Goal: Task Accomplishment & Management: Use online tool/utility

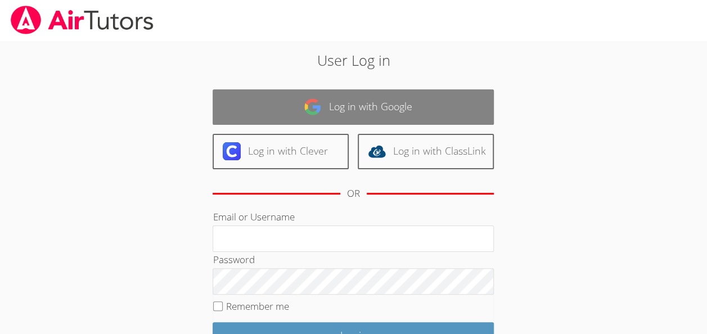
click at [448, 100] on link "Log in with Google" at bounding box center [353, 106] width 281 height 35
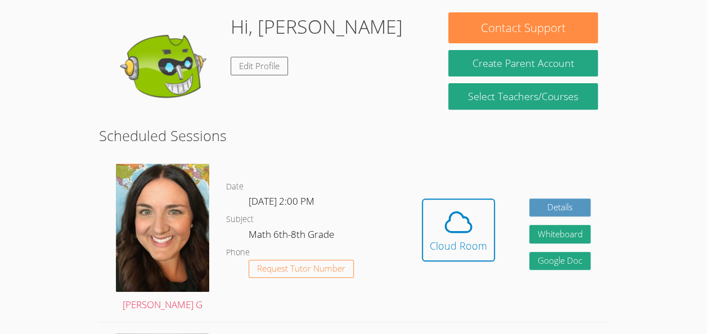
scroll to position [171, 0]
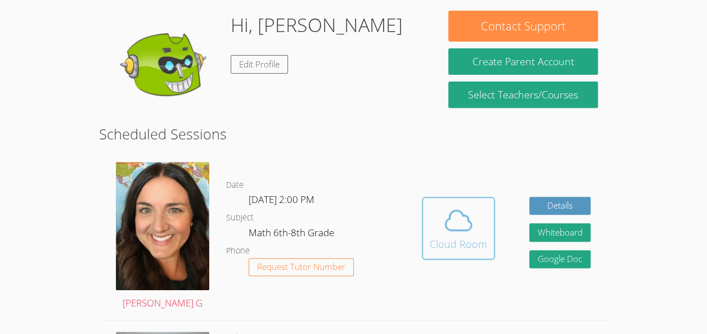
click at [475, 236] on div "Cloud Room" at bounding box center [458, 244] width 57 height 16
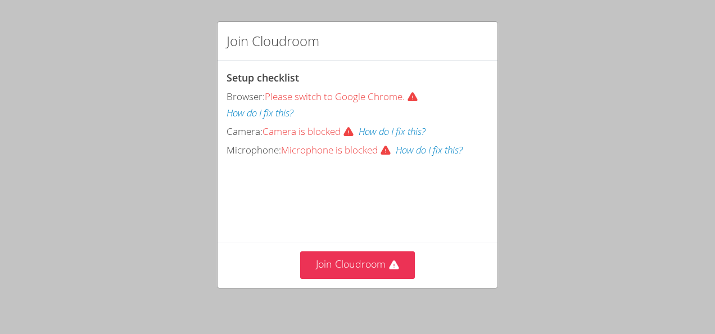
click at [457, 145] on button "How do I fix this?" at bounding box center [429, 150] width 67 height 16
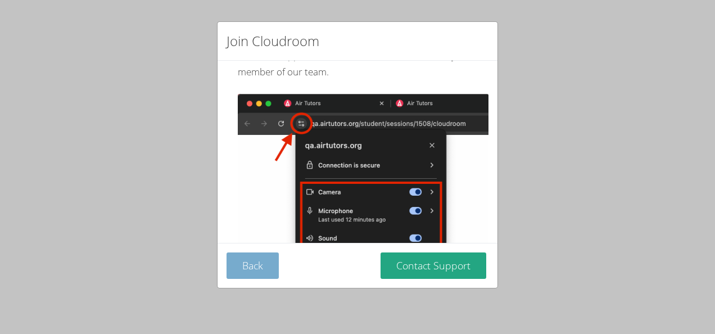
click at [264, 263] on button "Back" at bounding box center [253, 265] width 52 height 26
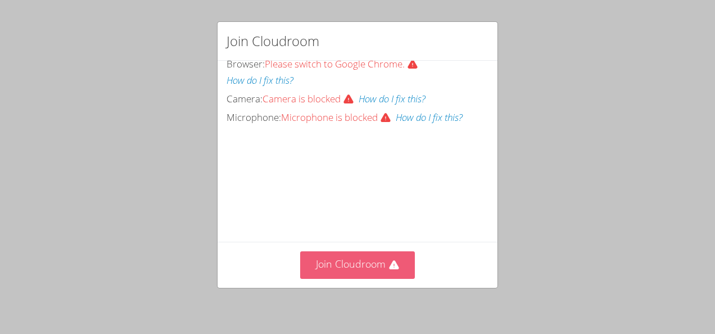
scroll to position [35, 0]
click at [388, 263] on icon at bounding box center [393, 265] width 11 height 11
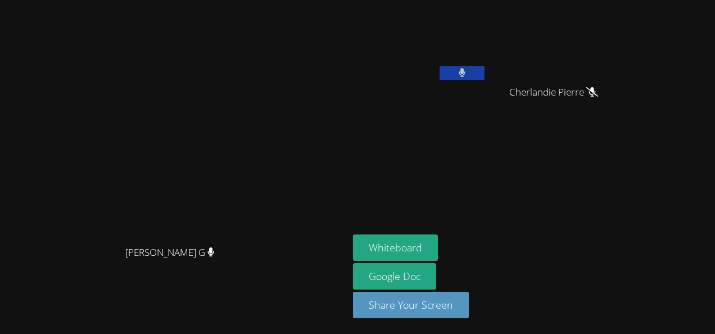
click at [456, 171] on aside "[DEMOGRAPHIC_DATA][PERSON_NAME] [PERSON_NAME] [PERSON_NAME] Google Doc Share Yo…" at bounding box center [489, 167] width 281 height 334
click at [485, 79] on button at bounding box center [462, 73] width 45 height 14
click at [485, 71] on button at bounding box center [462, 73] width 45 height 14
click at [485, 69] on button at bounding box center [462, 73] width 45 height 14
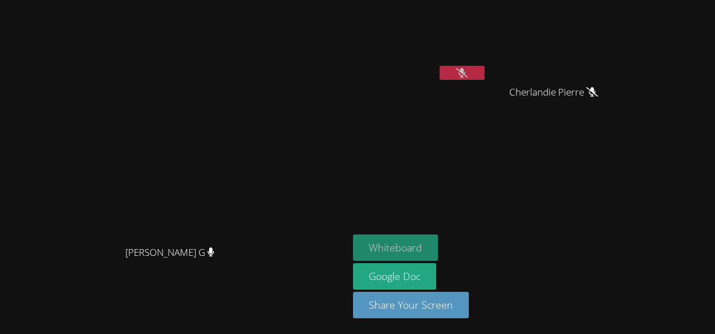
click at [438, 252] on button "Whiteboard" at bounding box center [395, 247] width 85 height 26
